Goal: Transaction & Acquisition: Purchase product/service

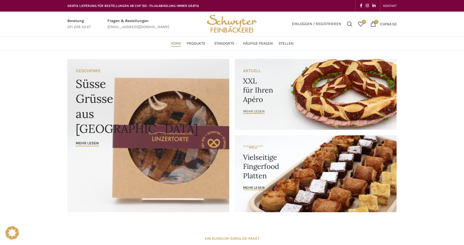
click at [258, 110] on span "mehr lesen" at bounding box center [254, 111] width 22 height 4
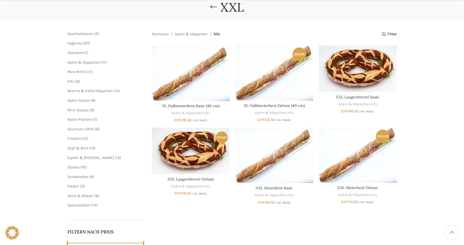
scroll to position [84, 0]
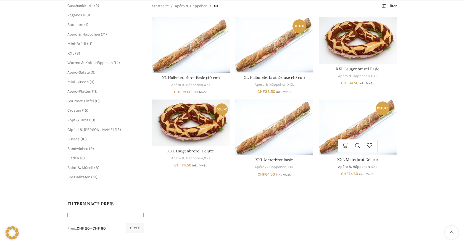
click at [357, 168] on link "Apéro & Häppchen" at bounding box center [354, 167] width 32 height 5
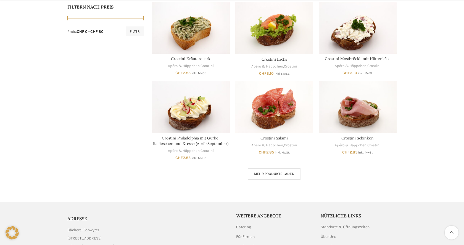
scroll to position [343, 0]
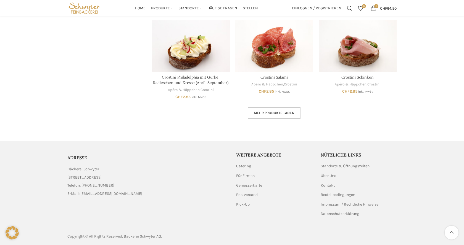
click at [294, 118] on link "Mehr Produkte laden" at bounding box center [274, 113] width 53 height 12
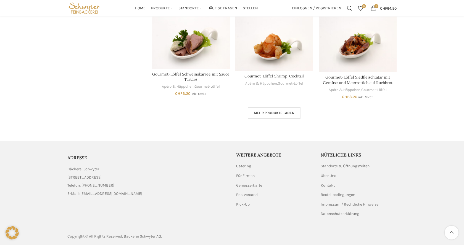
scroll to position [618, 0]
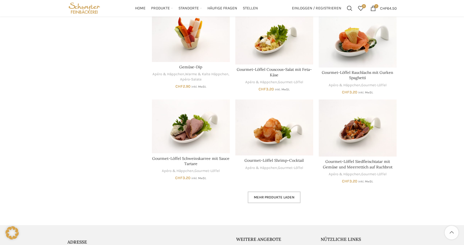
click at [288, 194] on link "Mehr Produkte laden" at bounding box center [274, 198] width 53 height 12
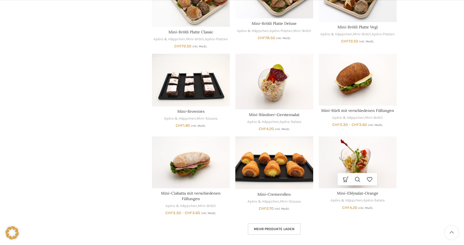
scroll to position [1012, 0]
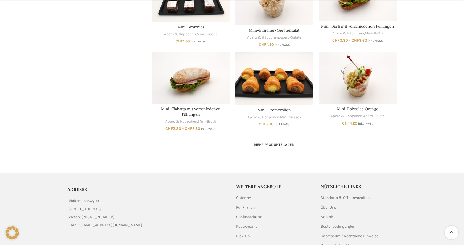
click at [293, 147] on link "Mehr Produkte laden" at bounding box center [274, 145] width 53 height 12
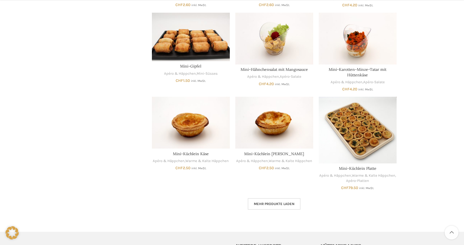
scroll to position [1322, 0]
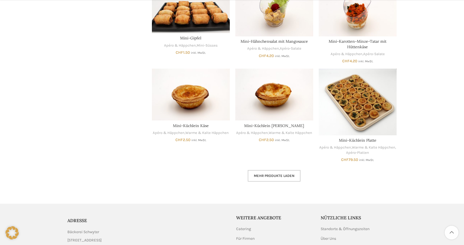
click at [280, 173] on link "Mehr Produkte laden" at bounding box center [274, 176] width 53 height 12
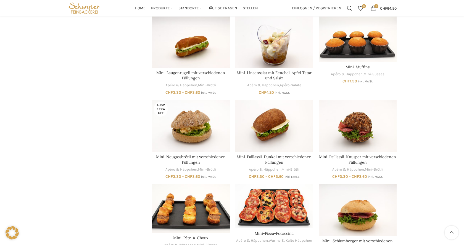
scroll to position [1722, 0]
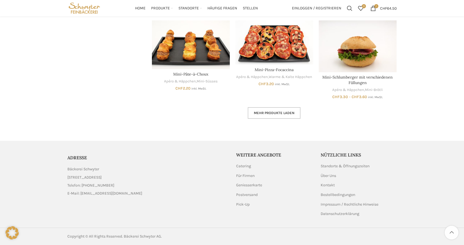
click at [277, 111] on span "Mehr Produkte laden" at bounding box center [274, 113] width 41 height 4
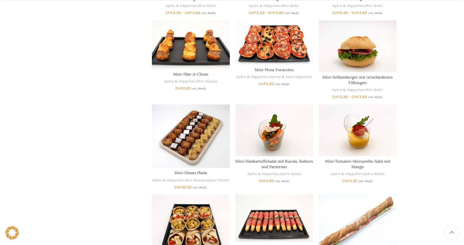
scroll to position [1941, 0]
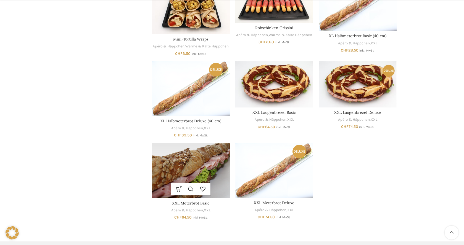
click at [204, 173] on img "XXL Meterbrot Basic" at bounding box center [191, 170] width 78 height 55
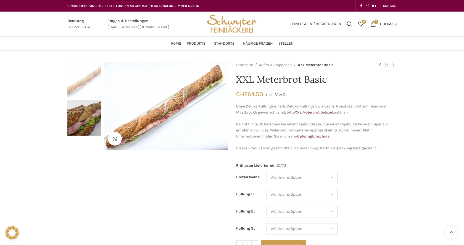
scroll to position [56, 0]
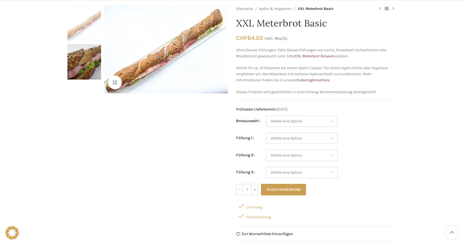
click at [255, 218] on div "Filialabholung" at bounding box center [316, 216] width 160 height 10
click at [257, 210] on div "Lieferung" at bounding box center [316, 206] width 160 height 10
drag, startPoint x: 258, startPoint y: 208, endPoint x: 276, endPoint y: 222, distance: 22.4
click at [259, 208] on div "Lieferung" at bounding box center [316, 206] width 160 height 10
click at [276, 222] on div "Startseite Apéro & Häppchen XXL Meterbrot Basic Crostini Thonmasse CHF 2.85 ink…" at bounding box center [316, 136] width 160 height 260
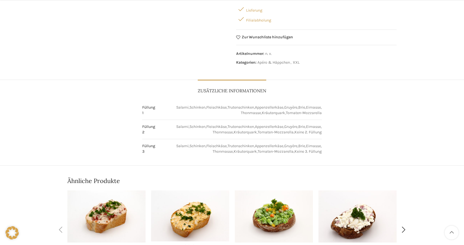
scroll to position [338, 0]
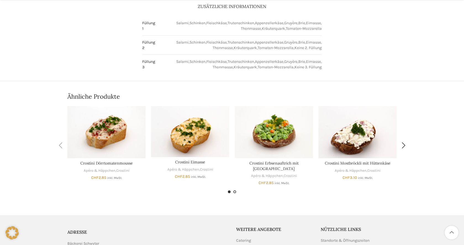
click at [235, 192] on span "Go to slide 2" at bounding box center [234, 192] width 3 height 3
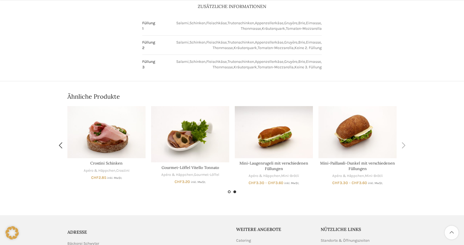
click at [228, 192] on span "Go to slide 1" at bounding box center [229, 192] width 3 height 3
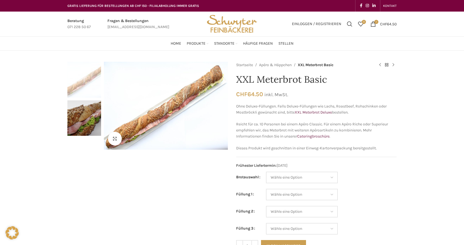
scroll to position [56, 0]
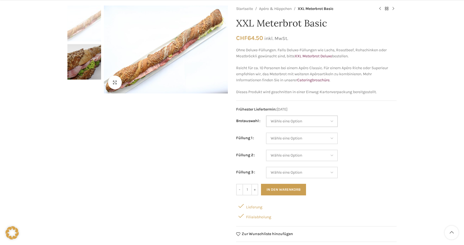
click at [266, 116] on select "Wähle eine Option Baguette Paillasse dunkel Paillasse knusper (Bild) Laugenbagu…" at bounding box center [302, 122] width 72 height 12
select select "Paillasse knusper (Bild)"
click at [266, 133] on select "Wähle eine Option Salami Schinken Fleischkäse Trutenschinken Appenzellerkäse Gr…" at bounding box center [302, 139] width 72 height 12
select select "Salami"
select select "Paillasse knusper (Bild)"
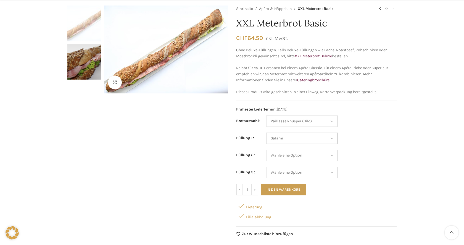
select select "Salami"
click at [266, 150] on select "Wähle eine Option Salami Schinken Fleischkäse Trutenschinken Appenzellerkäse Gr…" at bounding box center [302, 156] width 72 height 12
select select "Eimasse"
select select "Paillasse knusper (Bild)"
select select "Salami"
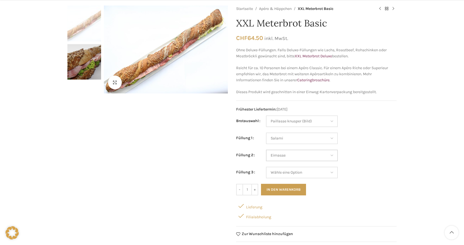
select select "Eimasse"
click at [266, 167] on select "Wähle eine Option Salami Schinken Fleischkäse Trutenschinken Appenzellerkäse Gr…" at bounding box center [302, 173] width 72 height 12
select select "Fleischkäse"
select select "Paillasse knusper (Bild)"
select select "Salami"
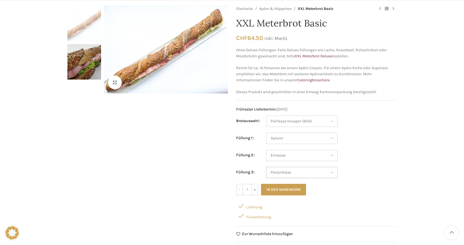
select select "Eimasse"
select select "Fleischkäse"
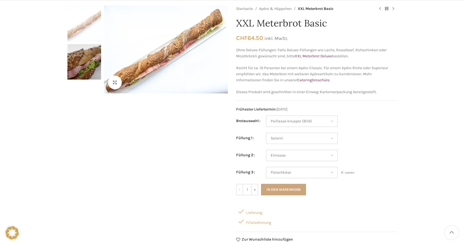
click at [293, 190] on button "In den Warenkorb" at bounding box center [283, 190] width 45 height 12
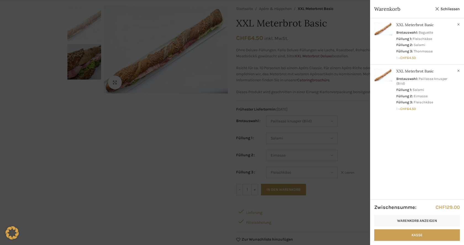
click at [362, 175] on div at bounding box center [232, 122] width 464 height 245
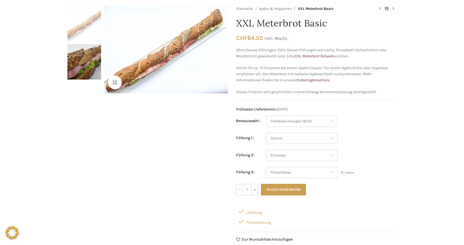
scroll to position [0, 0]
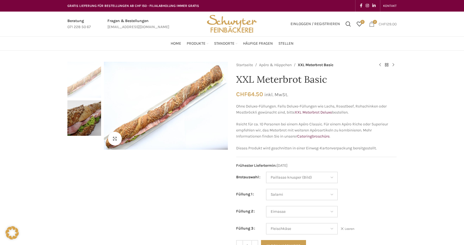
click at [370, 25] on span "2 items" at bounding box center [372, 24] width 6 height 6
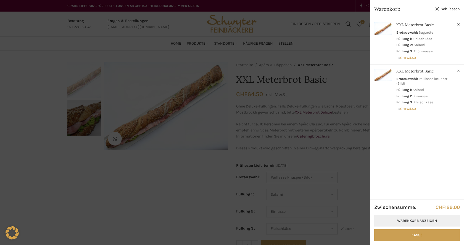
click at [425, 221] on link "Warenkorb anzeigen" at bounding box center [417, 221] width 86 height 12
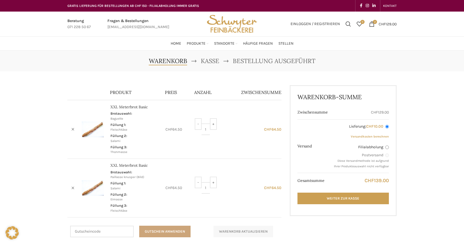
click at [179, 229] on button "Gutschein anwenden" at bounding box center [164, 232] width 51 height 12
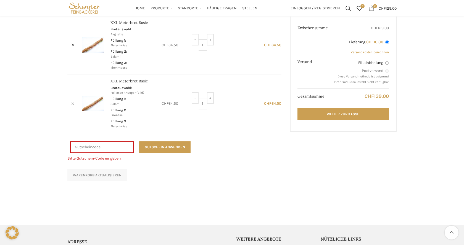
scroll to position [56, 0]
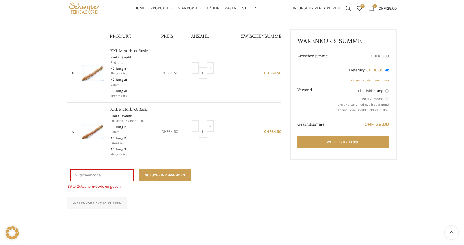
click at [385, 89] on label "Filialabholung" at bounding box center [361, 91] width 55 height 6
click at [385, 89] on input "Filialabholung" at bounding box center [387, 91] width 4 height 4
radio input "true"
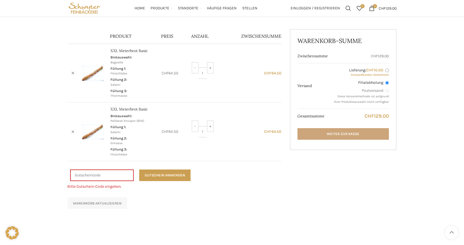
click at [376, 131] on link "Weiter zur Kasse" at bounding box center [342, 134] width 91 height 12
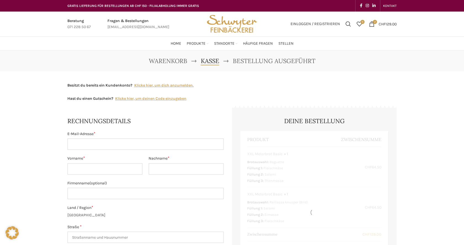
select select "SG"
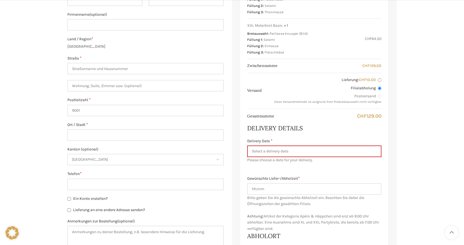
scroll to position [197, 0]
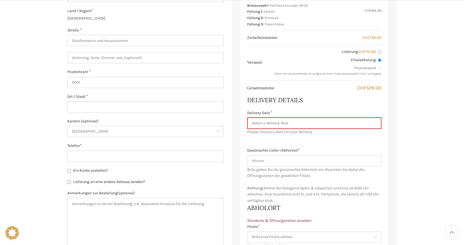
click at [126, 132] on span "[GEOGRAPHIC_DATA]" at bounding box center [145, 131] width 155 height 10
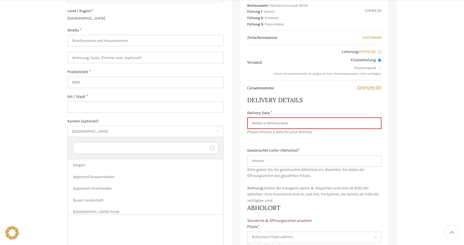
scroll to position [187, 0]
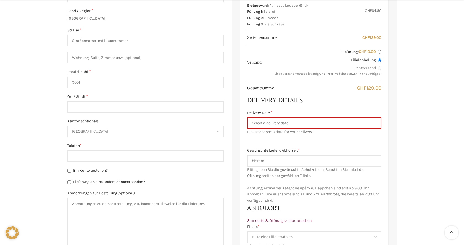
click at [126, 133] on span "[GEOGRAPHIC_DATA]" at bounding box center [145, 131] width 155 height 10
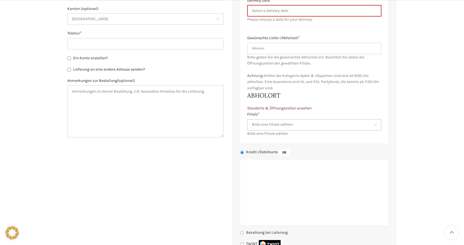
click at [247, 119] on select "Bitte eine Filiale wählen Backstube Schuppis Neugasse Lindenpark Bahnhof St. Ga…" at bounding box center [314, 125] width 134 height 12
select select "11684"
click option "Uni-Beck" at bounding box center [0, 0] width 0 height 0
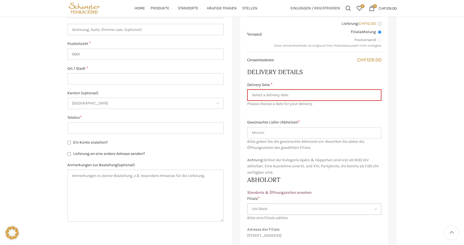
scroll to position [197, 0]
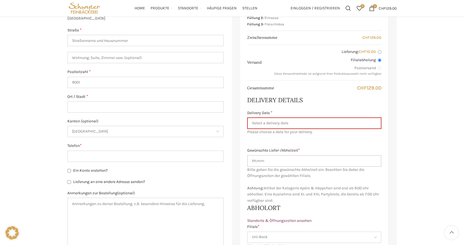
click at [292, 162] on input "Gewünschte Liefer-/Abholzeit *" at bounding box center [314, 161] width 134 height 12
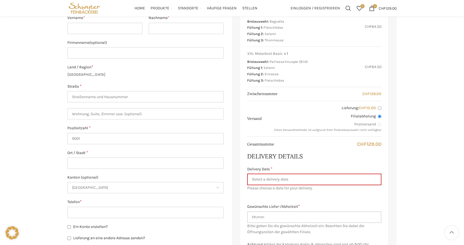
scroll to position [113, 0]
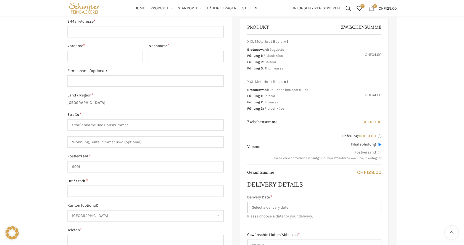
click at [289, 206] on input "Delivery Date *" at bounding box center [314, 208] width 134 height 12
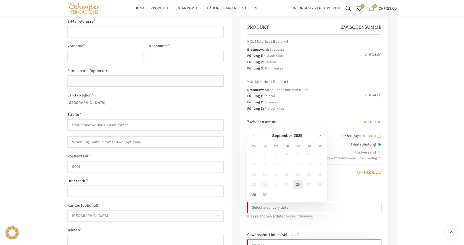
click at [301, 186] on link "26" at bounding box center [298, 184] width 10 height 9
type input "[DATE]"
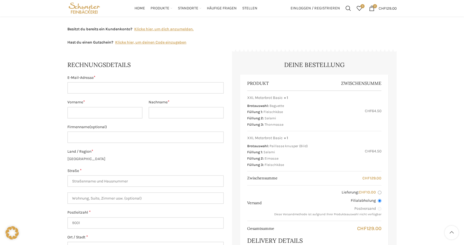
scroll to position [0, 0]
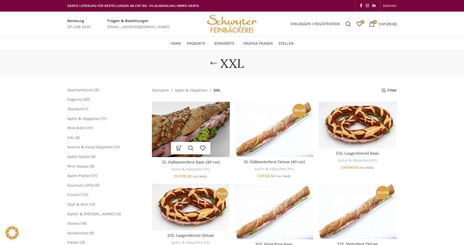
click at [209, 119] on img "XL Halbmeterbrot Basic (40 cm)" at bounding box center [191, 129] width 78 height 55
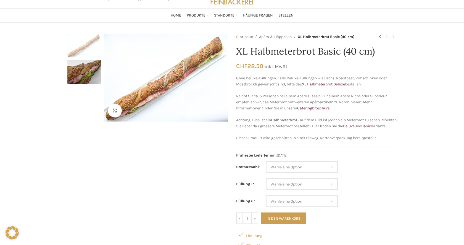
scroll to position [28, 0]
click at [192, 163] on div "Klicken um zu vergrössern" at bounding box center [147, 164] width 160 height 261
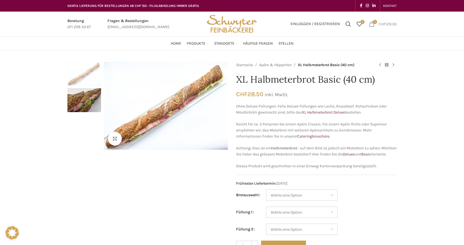
click at [393, 23] on bdi "CHF 129.00" at bounding box center [388, 24] width 18 height 5
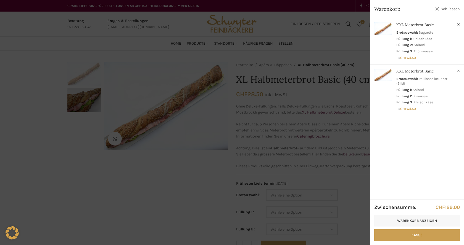
click at [446, 9] on link "Schliessen" at bounding box center [447, 9] width 25 height 7
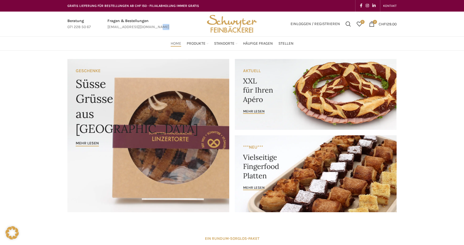
drag, startPoint x: 166, startPoint y: 31, endPoint x: 108, endPoint y: 29, distance: 57.7
click at [108, 29] on div "Beratung 071 228 50 67 Fragen & Bestellungen [EMAIL_ADDRESS][DOMAIN_NAME]" at bounding box center [133, 24] width 137 height 25
drag, startPoint x: 105, startPoint y: 27, endPoint x: 156, endPoint y: 25, distance: 51.4
click at [156, 25] on div "Fragen & Bestellungen bestellungen@schwyter.com" at bounding box center [138, 24] width 67 height 12
click at [378, 18] on link "2 items CHF 129.00" at bounding box center [382, 23] width 33 height 11
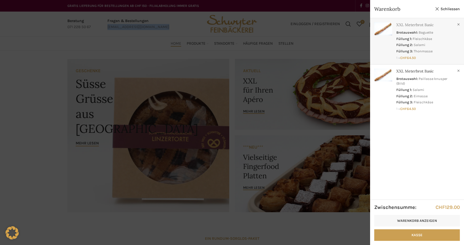
click at [422, 54] on link "Anzeigen" at bounding box center [417, 40] width 94 height 44
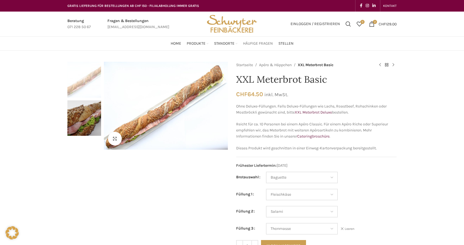
click at [256, 43] on span "Häufige Fragen" at bounding box center [258, 43] width 30 height 5
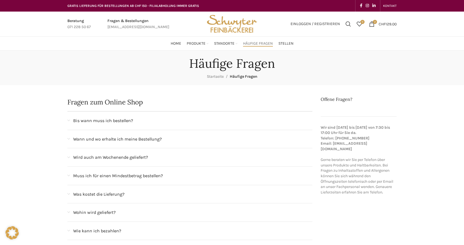
click at [142, 138] on span "Wann und wo erhalte ich meine Bestellung?" at bounding box center [117, 139] width 89 height 7
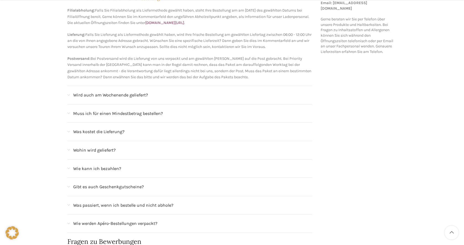
scroll to position [169, 0]
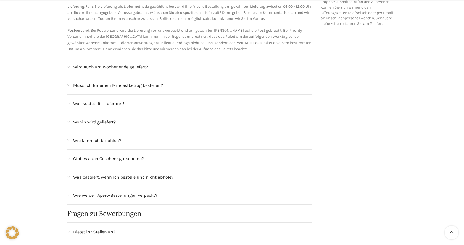
click at [53, 139] on div "Häufige Fragen Startseite Häufige Fragen Fragen zum Online Shop Bis wann muss i…" at bounding box center [232, 237] width 464 height 710
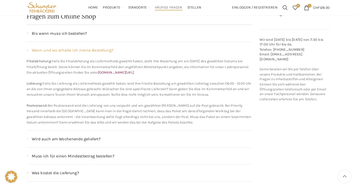
scroll to position [84, 0]
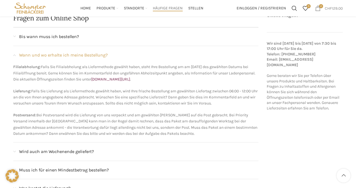
click at [321, 7] on span "2 items" at bounding box center [321, 6] width 4 height 4
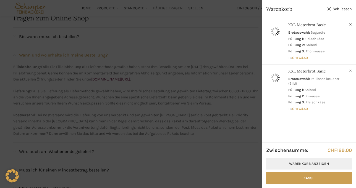
click at [299, 165] on link "Warenkorb anzeigen" at bounding box center [309, 164] width 86 height 12
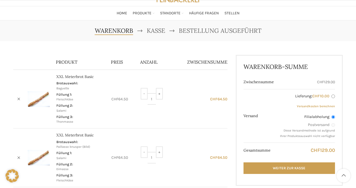
scroll to position [91, 0]
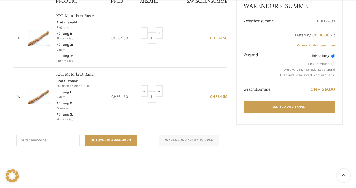
click at [21, 38] on link "×" at bounding box center [19, 38] width 8 height 8
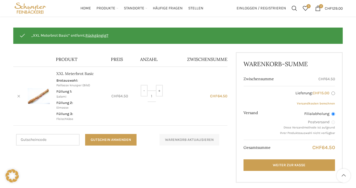
scroll to position [57, 0]
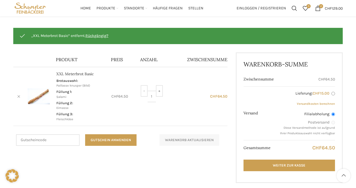
click at [19, 96] on link "×" at bounding box center [19, 96] width 8 height 8
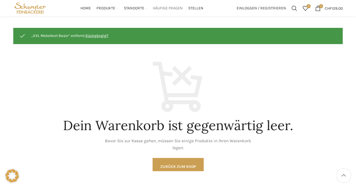
click at [159, 8] on span "Häufige Fragen" at bounding box center [168, 8] width 30 height 5
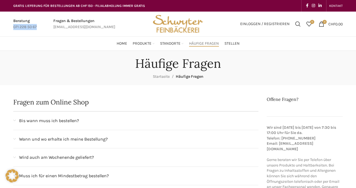
drag, startPoint x: 39, startPoint y: 29, endPoint x: 2, endPoint y: 27, distance: 37.3
click at [2, 27] on div "Beratung 071 228 50 67 Fragen & Bestellungen [EMAIL_ADDRESS][DOMAIN_NAME] Einlo…" at bounding box center [178, 24] width 356 height 25
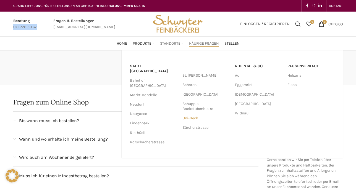
click at [184, 119] on link "Uni-Beck" at bounding box center [205, 118] width 47 height 9
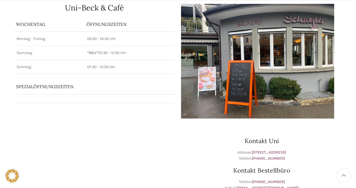
scroll to position [122, 0]
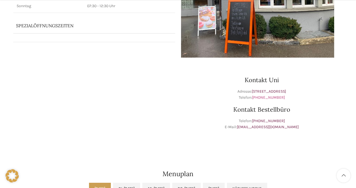
drag, startPoint x: 285, startPoint y: 99, endPoint x: 255, endPoint y: 96, distance: 30.5
click at [255, 96] on p "Adresse: Dufourstrasse 36, 9000 St. Gallen Telefon: +41 71 244 24 50" at bounding box center [262, 95] width 162 height 12
drag, startPoint x: 288, startPoint y: 122, endPoint x: 255, endPoint y: 121, distance: 33.1
click at [255, 121] on p "Telefon: +41 71 228 50 67 E-Mail: bestellungen@schwyter.com" at bounding box center [262, 124] width 162 height 12
copy link "+41 71 228 50 67"
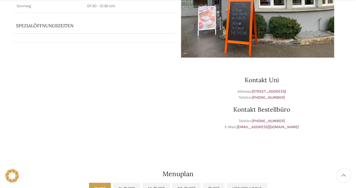
scroll to position [0, 0]
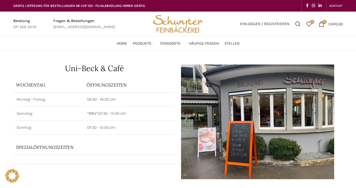
click at [172, 22] on img "Site logo" at bounding box center [178, 24] width 54 height 25
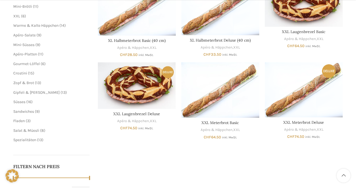
scroll to position [152, 0]
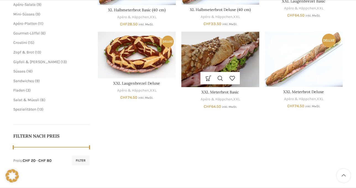
click at [228, 68] on img "XXL Meterbrot Basic" at bounding box center [220, 59] width 78 height 55
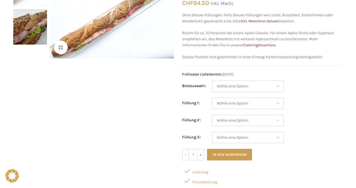
scroll to position [91, 0]
click at [212, 81] on select "Wähle eine Option Baguette Paillasse dunkel Paillasse knusper (Bild) Laugenbagu…" at bounding box center [248, 87] width 72 height 12
click at [314, 98] on td "Wähle eine Option Salami Schinken Fleischkäse Trutenschinken Appenzellerkäse Gr…" at bounding box center [277, 106] width 131 height 17
click at [212, 98] on select "Wähle eine Option Salami Schinken Fleischkäse Trutenschinken Appenzellerkäse Gr…" at bounding box center [248, 104] width 72 height 12
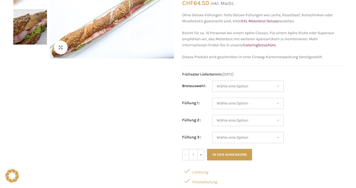
click at [138, 112] on div "Klicken um zu vergrössern" at bounding box center [93, 100] width 160 height 260
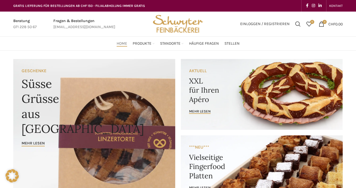
click at [202, 84] on link "Banner link" at bounding box center [262, 94] width 162 height 71
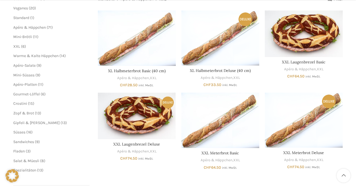
scroll to position [122, 0]
